Goal: Navigation & Orientation: Find specific page/section

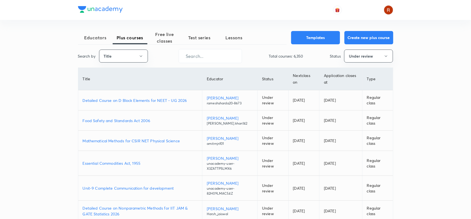
scroll to position [16, 0]
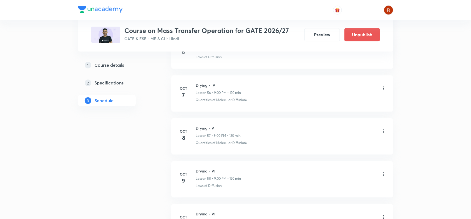
scroll to position [2670, 0]
